Goal: Task Accomplishment & Management: Use online tool/utility

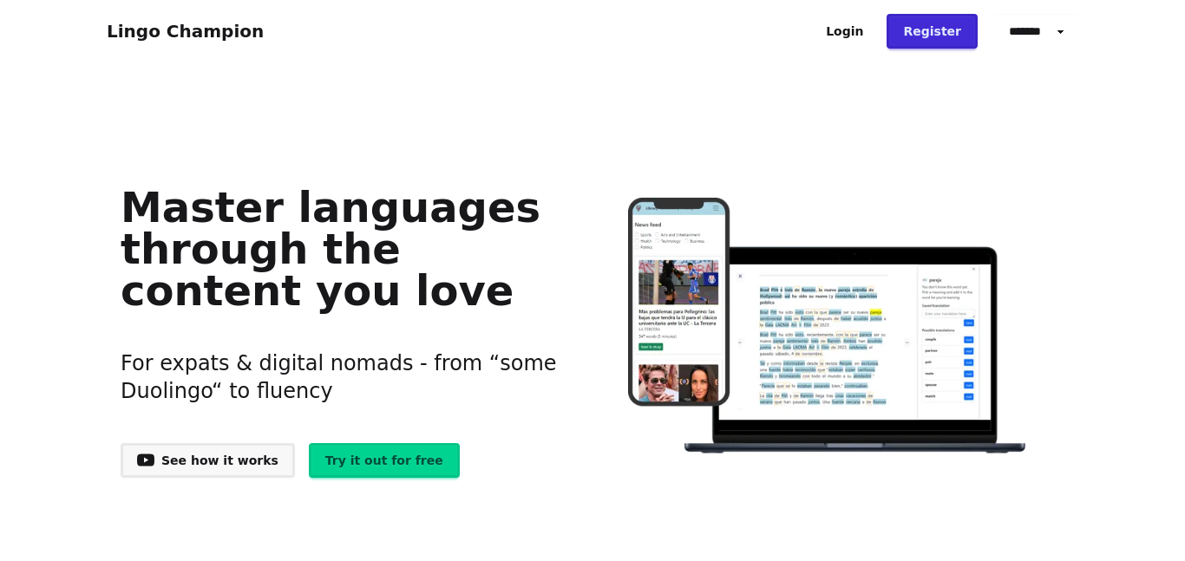
click at [866, 38] on link "Login" at bounding box center [844, 31] width 70 height 35
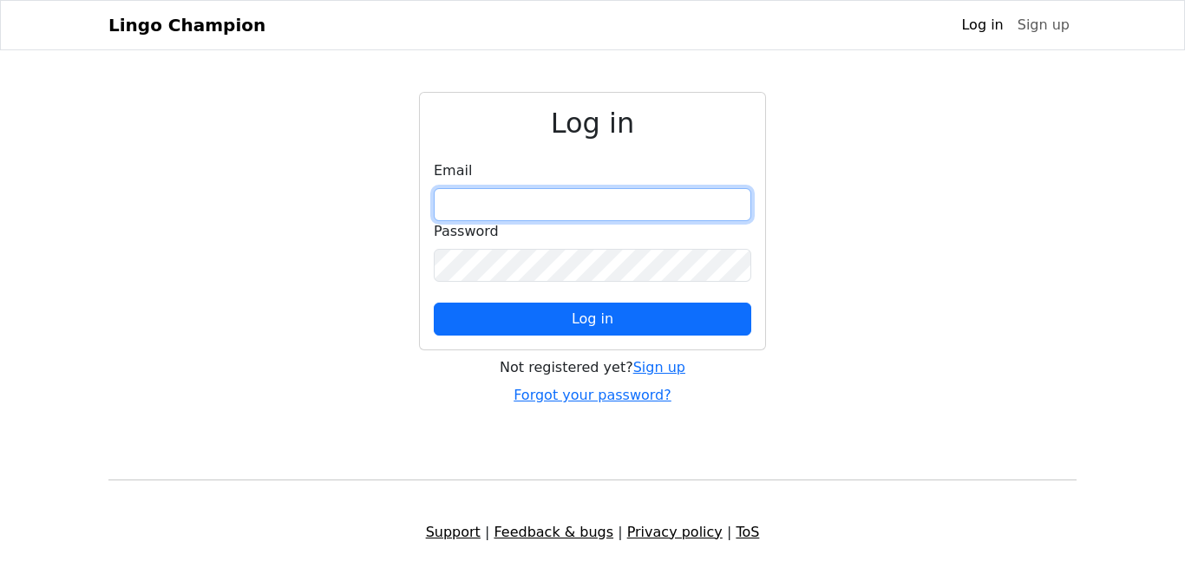
click at [478, 196] on input "email" at bounding box center [592, 204] width 317 height 33
type input "**********"
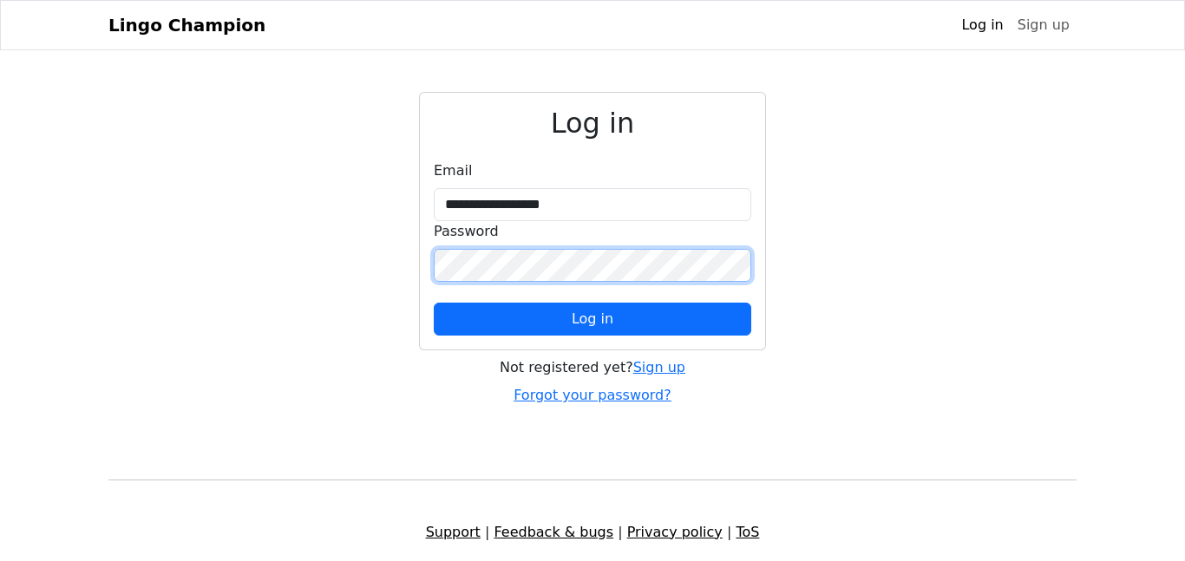
click at [434, 303] on button "Log in" at bounding box center [592, 319] width 317 height 33
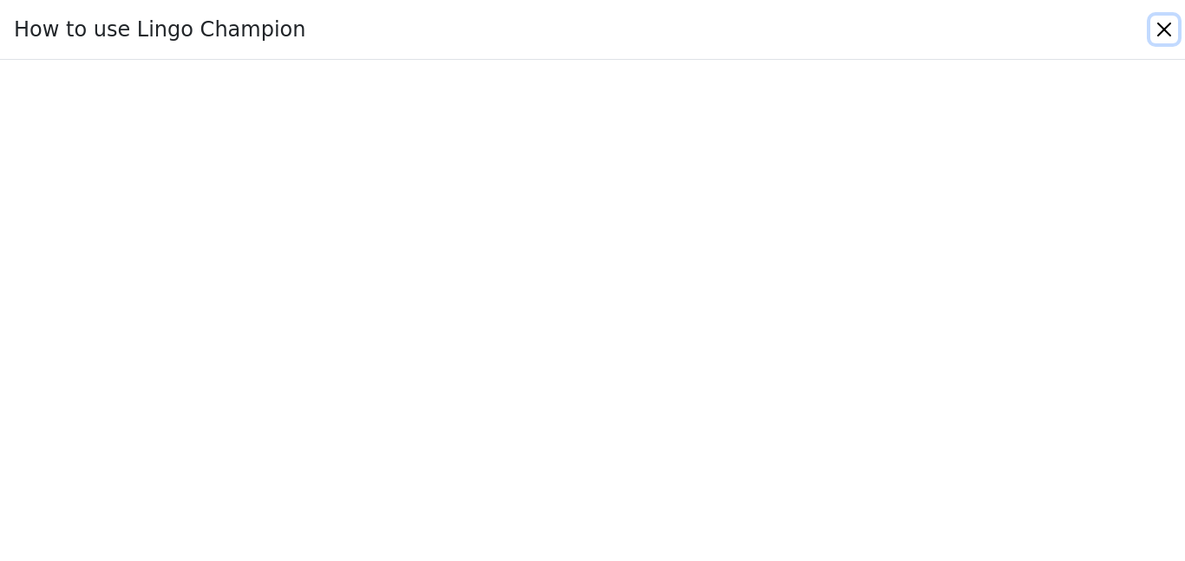
click at [1159, 34] on button "Close" at bounding box center [1164, 30] width 28 height 28
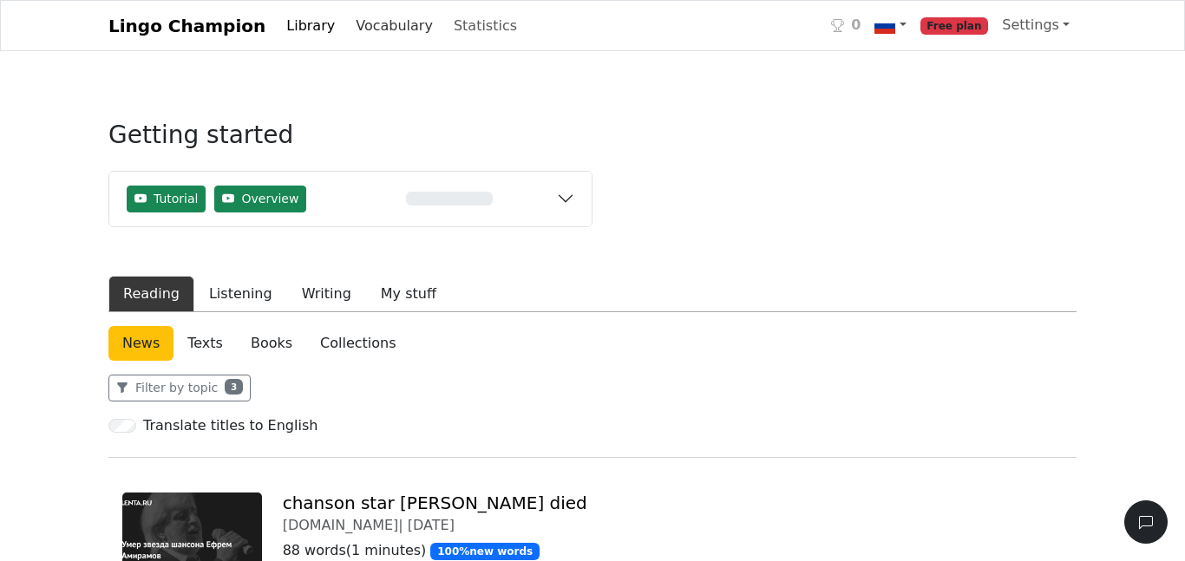
click at [378, 26] on link "Vocabulary" at bounding box center [394, 26] width 91 height 35
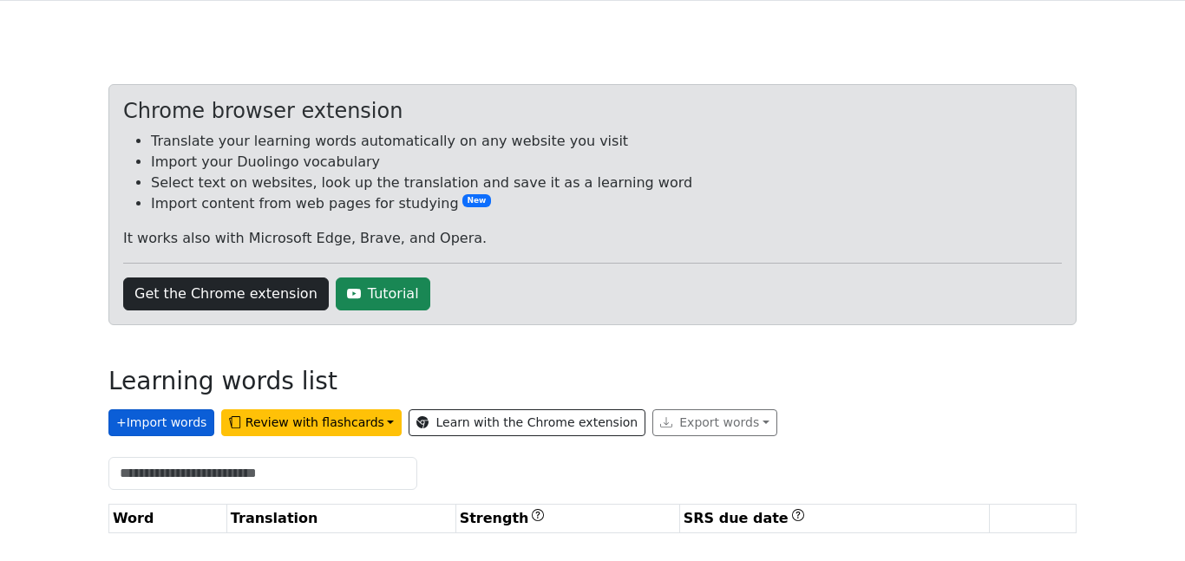
click at [158, 422] on button "+ Import words" at bounding box center [161, 422] width 106 height 27
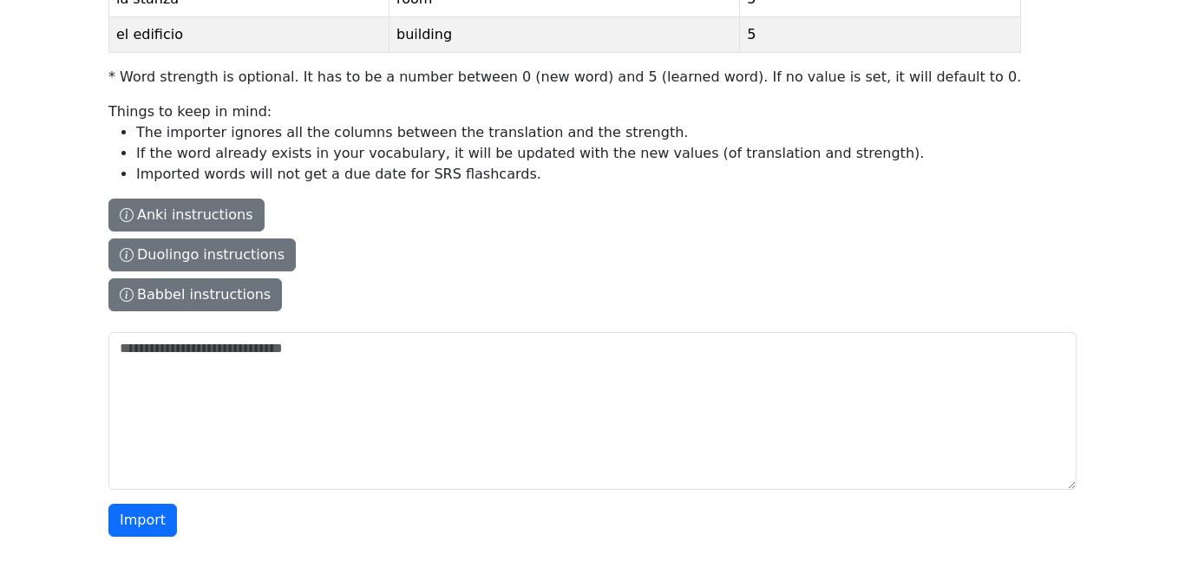
scroll to position [329, 0]
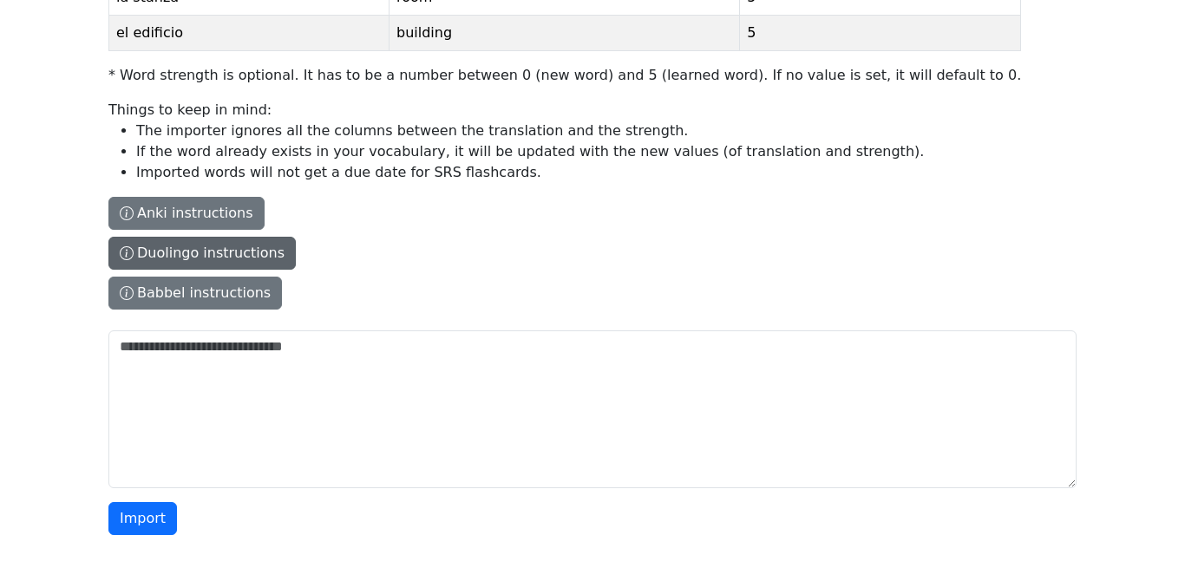
click at [251, 258] on button "Duolingo instructions" at bounding box center [201, 253] width 187 height 33
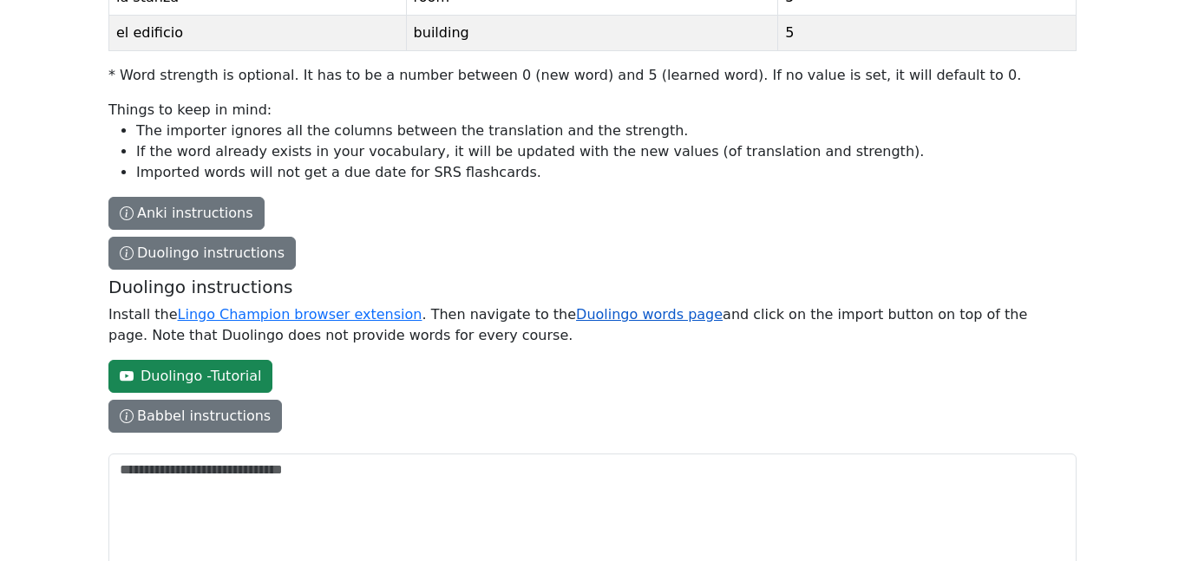
click at [578, 317] on link "Duolingo words page" at bounding box center [649, 314] width 147 height 16
